Goal: Task Accomplishment & Management: Manage account settings

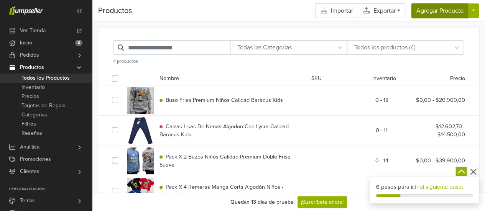
click at [445, 12] on button "Agregar Producto" at bounding box center [440, 10] width 57 height 15
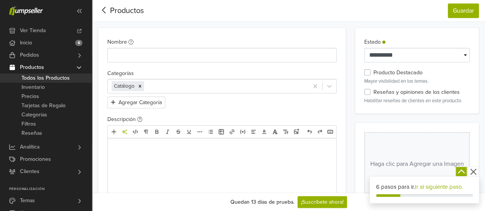
click at [118, 11] on div "Productos" at bounding box center [121, 11] width 46 height 12
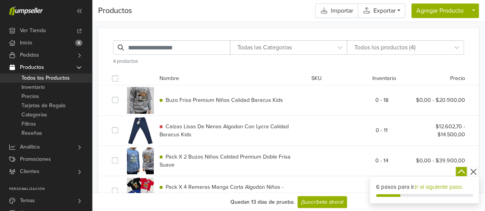
click at [222, 102] on span "Buzo Frisa Premium Niños Calidad Baracus Kids" at bounding box center [224, 100] width 117 height 7
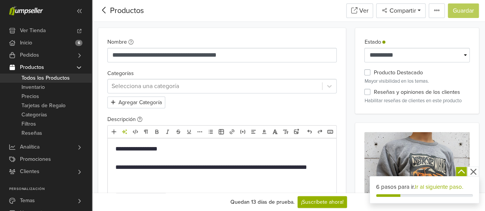
click at [106, 10] on icon at bounding box center [104, 10] width 12 height 10
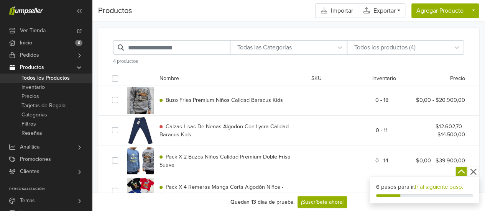
click at [196, 94] on div "Buzo Frisa Premium Niños Calidad Baracus Kids 0 - 18 $0,00 - $20.900,00" at bounding box center [288, 101] width 365 height 30
click at [197, 128] on span "Calzas Lisas De Nenas Algodon Con Lycra Calidad Baracus Kids" at bounding box center [225, 131] width 131 height 15
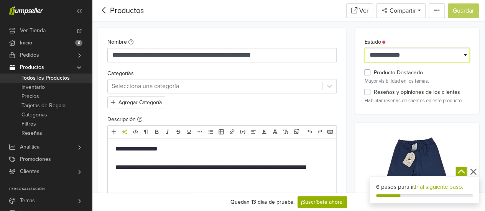
click at [405, 53] on select "**********" at bounding box center [418, 55] width 106 height 15
select select "*********"
click at [365, 48] on select "**********" at bounding box center [418, 55] width 106 height 15
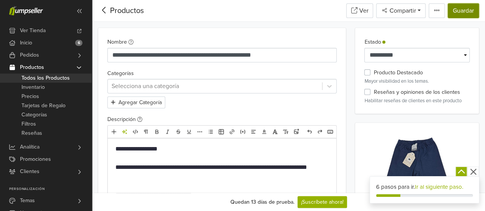
click at [464, 14] on button "Guardar" at bounding box center [463, 10] width 31 height 15
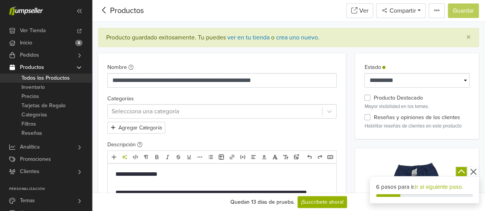
click at [105, 8] on icon at bounding box center [104, 10] width 12 height 10
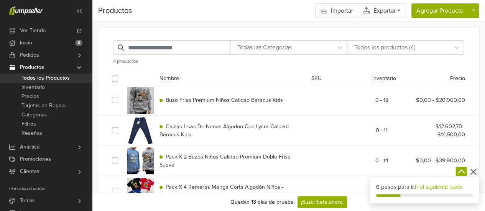
scroll to position [28, 0]
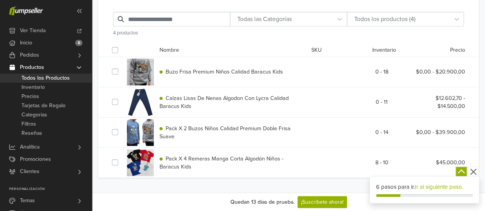
click at [474, 174] on icon "button" at bounding box center [474, 172] width 10 height 10
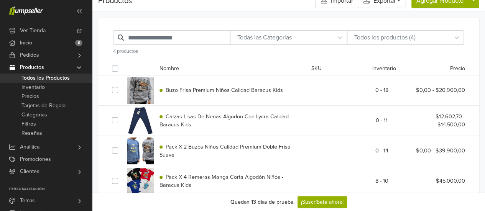
scroll to position [0, 0]
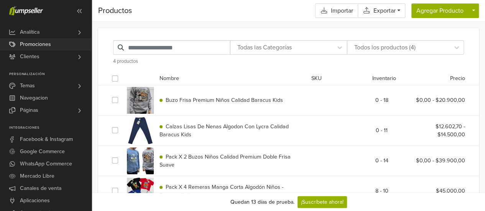
click at [35, 44] on span "Promociones" at bounding box center [35, 44] width 31 height 12
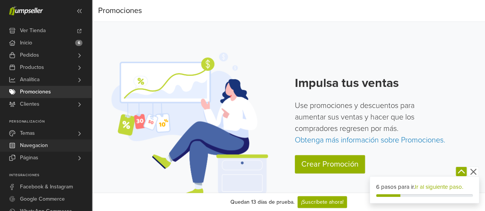
click at [51, 145] on link "Navegacion" at bounding box center [46, 146] width 92 height 12
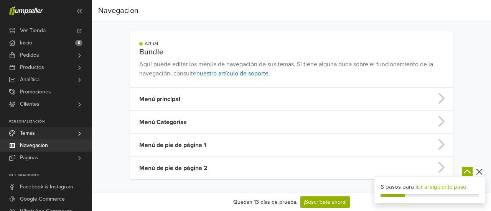
click at [30, 134] on span "Temas" at bounding box center [27, 133] width 15 height 12
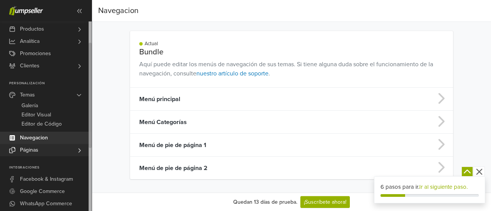
click at [45, 156] on link "Páginas" at bounding box center [46, 150] width 92 height 12
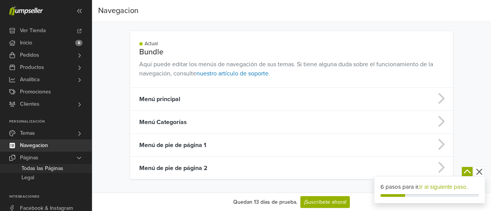
click at [45, 167] on span "Todas las Páginas" at bounding box center [42, 168] width 42 height 9
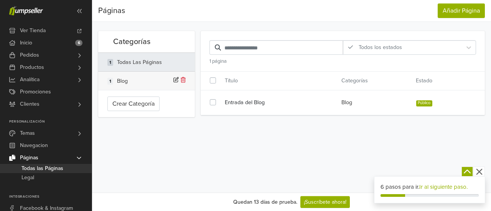
click at [186, 79] on li "1 Blog" at bounding box center [146, 81] width 97 height 18
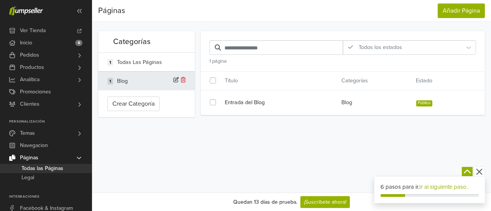
click at [186, 79] on li "1 Blog" at bounding box center [146, 80] width 97 height 19
click at [183, 79] on icon at bounding box center [183, 79] width 5 height 5
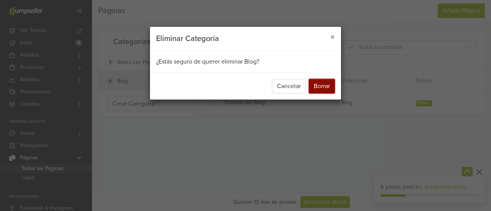
click at [331, 83] on button "Borrar" at bounding box center [322, 86] width 26 height 15
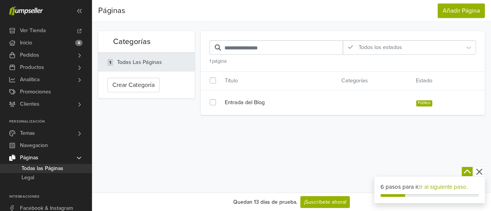
click at [150, 61] on div "Todas las Páginas" at bounding box center [139, 62] width 45 height 8
click at [21, 175] on link "Legal" at bounding box center [46, 177] width 92 height 9
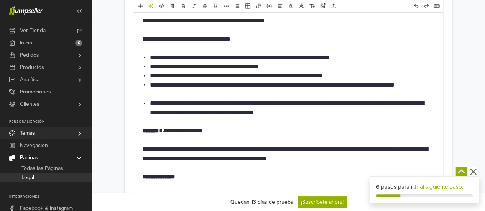
scroll to position [1113, 0]
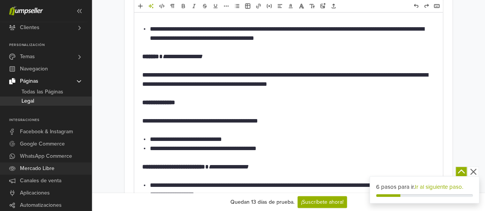
click at [33, 167] on span "Mercado Libre" at bounding box center [37, 169] width 35 height 12
